Goal: Information Seeking & Learning: Learn about a topic

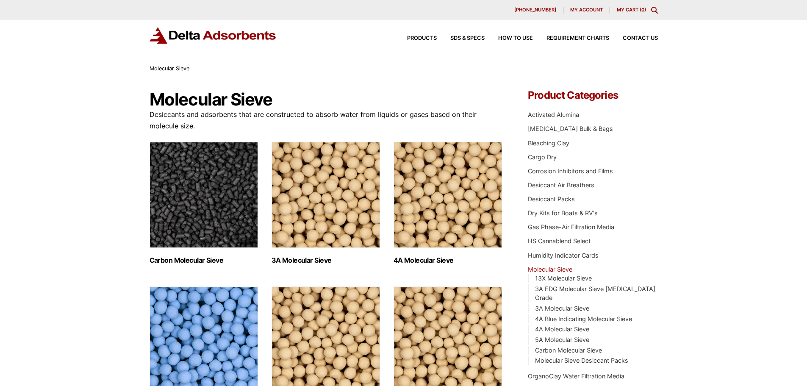
click at [427, 35] on div "Products SDS & SPECS How to Use Requirement Charts Contact Us" at bounding box center [525, 38] width 271 height 12
click at [558, 116] on link "Activated Alumina" at bounding box center [553, 114] width 51 height 7
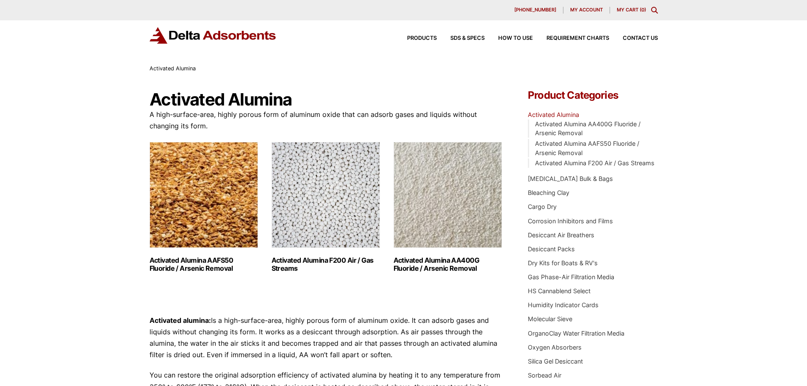
click at [333, 212] on img "Visit product category Activated Alumina F200 Air / Gas Streams" at bounding box center [326, 195] width 108 height 106
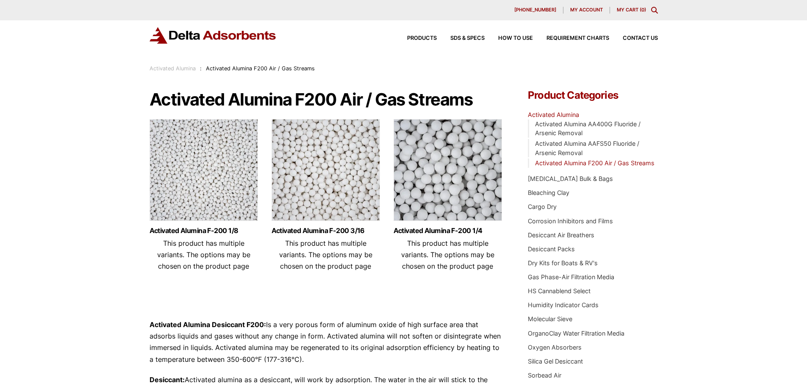
click at [450, 173] on img at bounding box center [448, 172] width 108 height 106
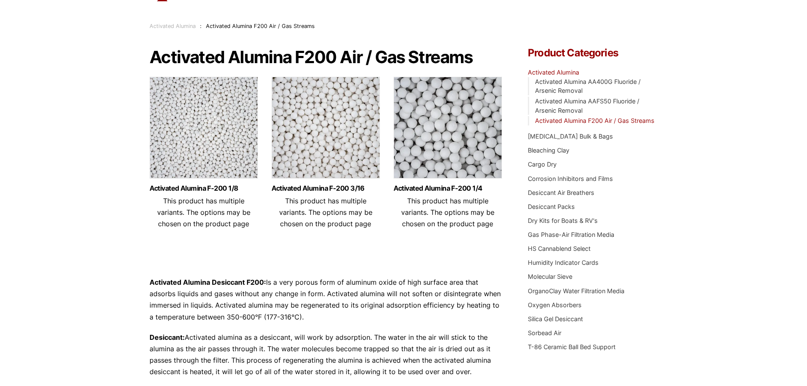
scroll to position [85, 0]
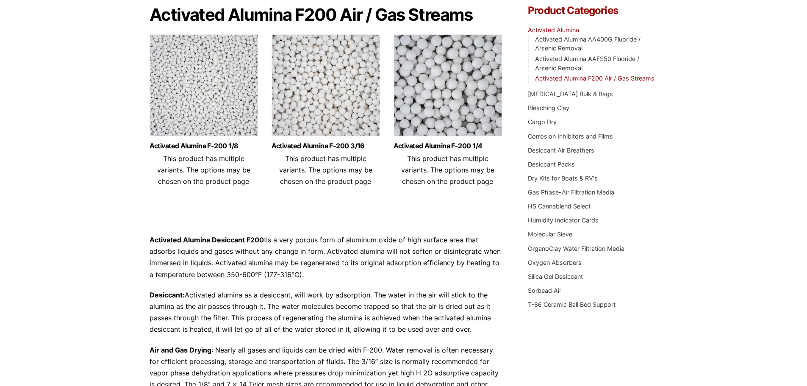
click at [326, 94] on img at bounding box center [326, 87] width 108 height 106
click at [207, 97] on img at bounding box center [204, 87] width 108 height 106
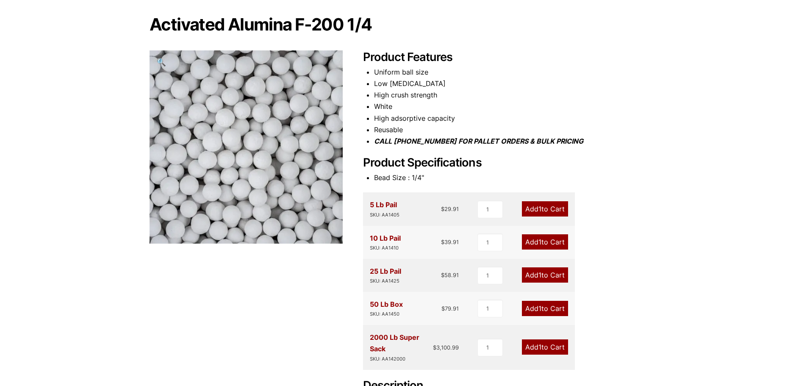
scroll to position [85, 0]
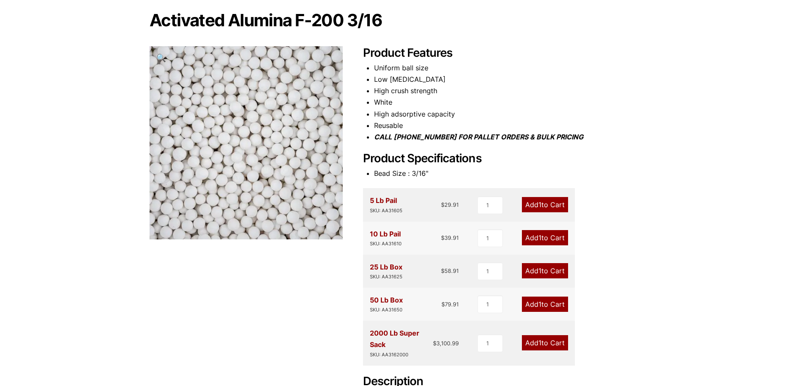
scroll to position [85, 0]
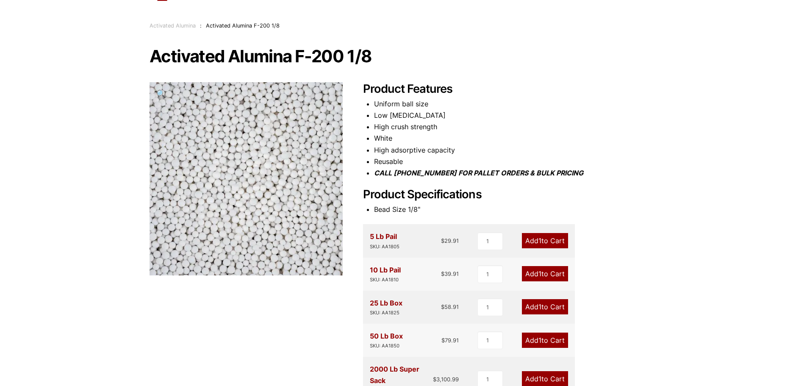
scroll to position [42, 0]
